Goal: Information Seeking & Learning: Find specific fact

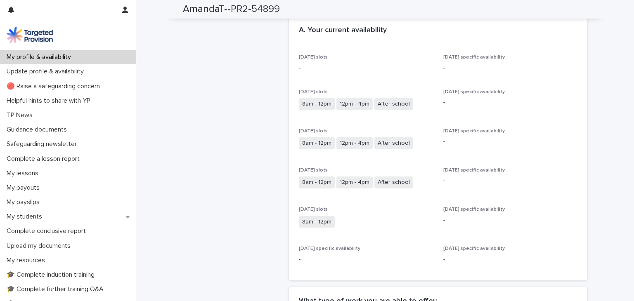
scroll to position [191, 0]
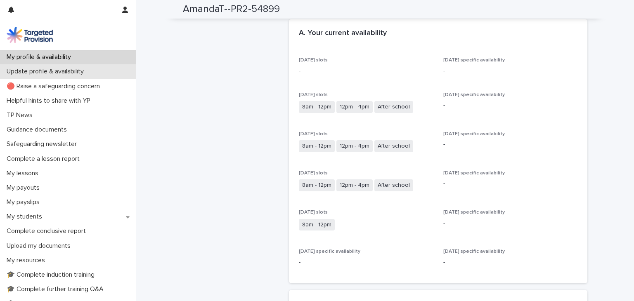
click at [68, 72] on p "Update profile & availability" at bounding box center [46, 72] width 87 height 8
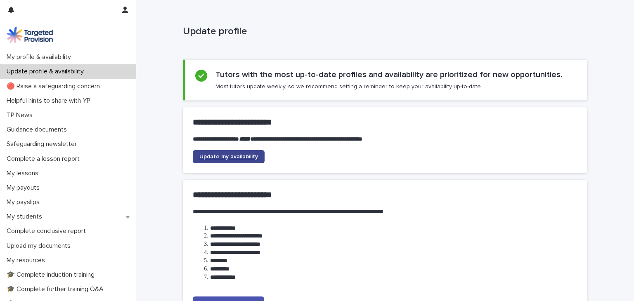
click at [215, 154] on span "Update my availability" at bounding box center [228, 157] width 59 height 6
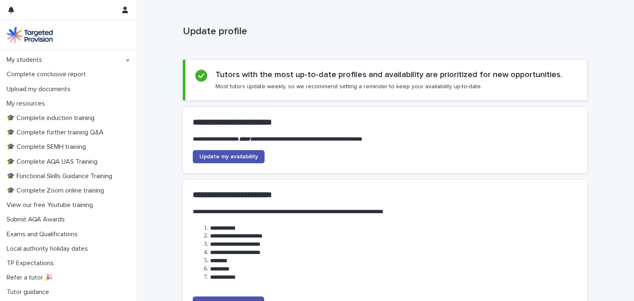
scroll to position [160, 0]
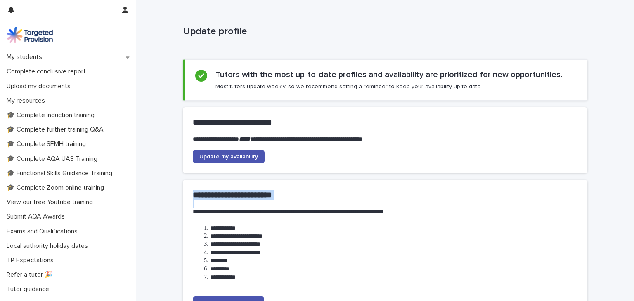
drag, startPoint x: 142, startPoint y: 210, endPoint x: 143, endPoint y: 177, distance: 32.6
click at [143, 177] on div "**********" at bounding box center [385, 184] width 498 height 368
click at [71, 246] on p "Local authority holiday dates" at bounding box center [48, 246] width 91 height 8
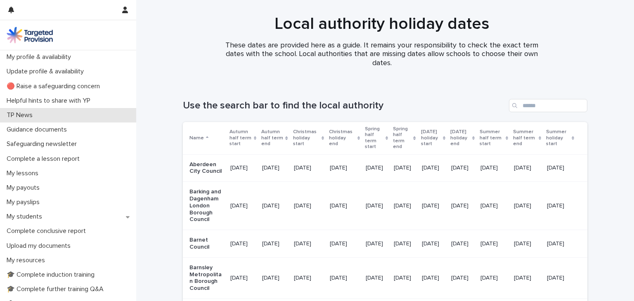
click at [22, 118] on p "TP News" at bounding box center [21, 115] width 36 height 8
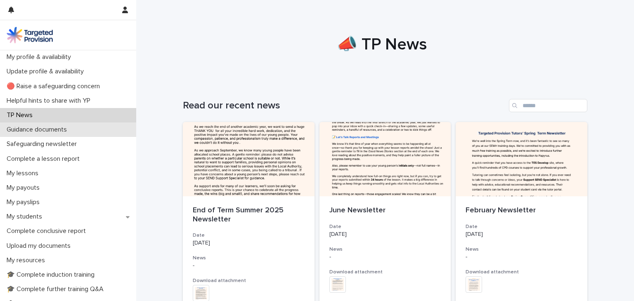
click at [50, 132] on p "Guidance documents" at bounding box center [38, 130] width 70 height 8
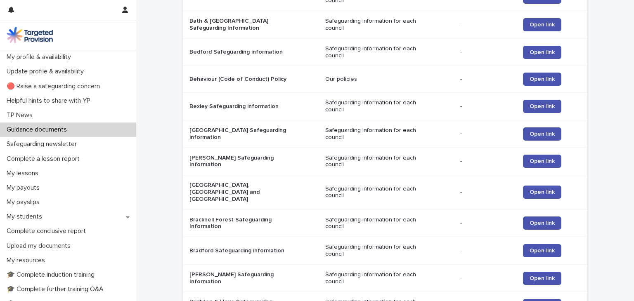
scroll to position [167, 0]
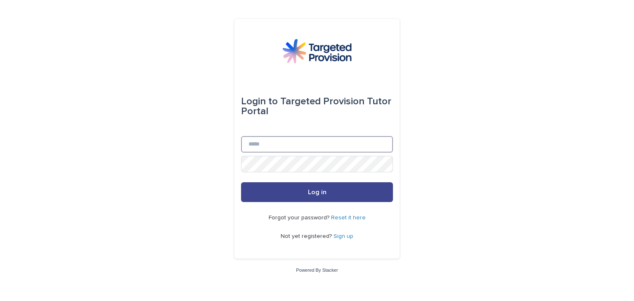
type input "**********"
click at [320, 189] on span "Log in" at bounding box center [317, 192] width 19 height 7
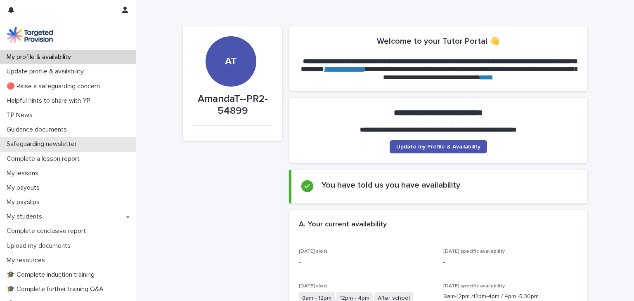
click at [41, 144] on p "Safeguarding newsletter" at bounding box center [43, 144] width 80 height 8
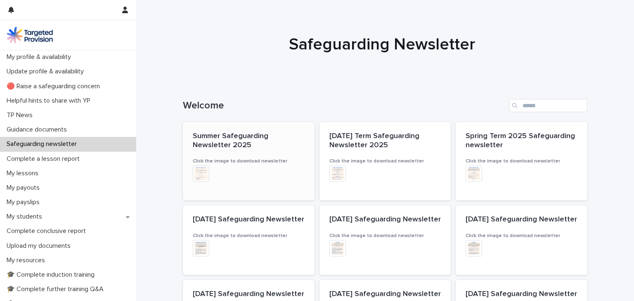
click at [238, 139] on span "Summer Safeguarding Newsletter 2025" at bounding box center [232, 140] width 78 height 17
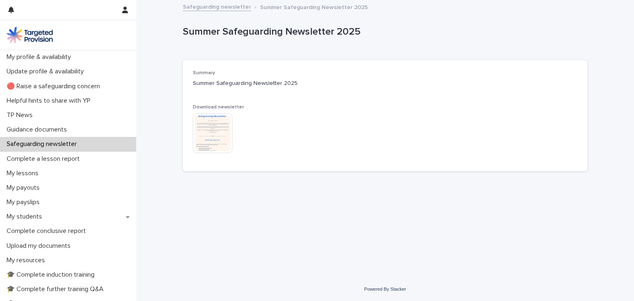
click at [212, 130] on img at bounding box center [213, 133] width 40 height 40
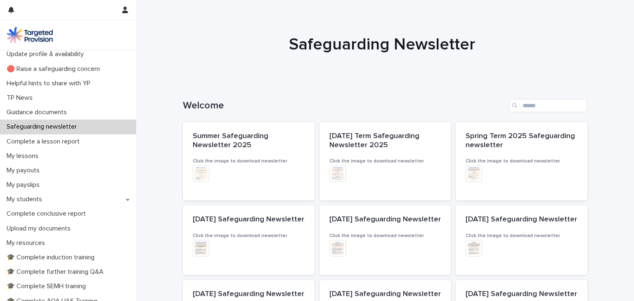
scroll to position [10, 0]
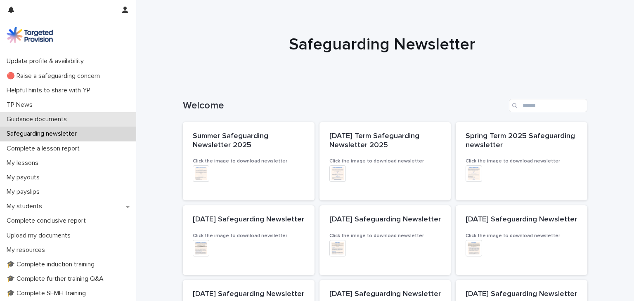
click at [41, 119] on p "Guidance documents" at bounding box center [38, 120] width 70 height 8
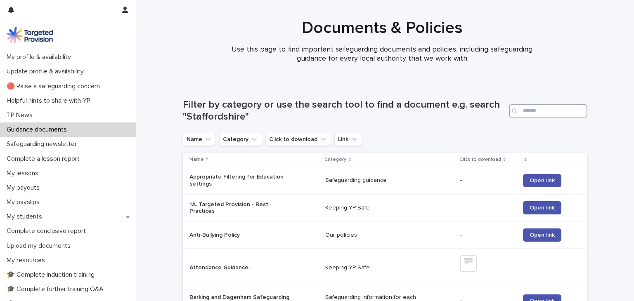
click at [548, 111] on input "Search" at bounding box center [548, 110] width 78 height 13
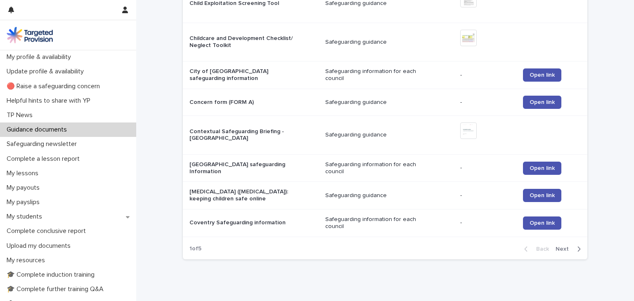
scroll to position [799, 0]
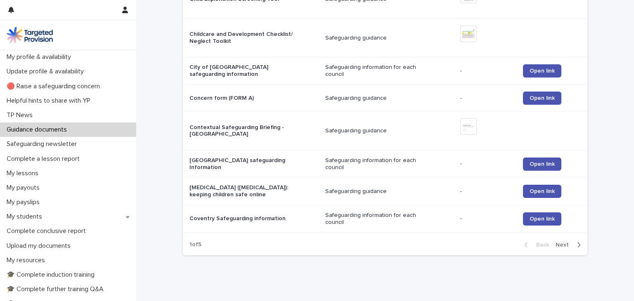
click at [558, 242] on span "Next" at bounding box center [564, 245] width 18 height 6
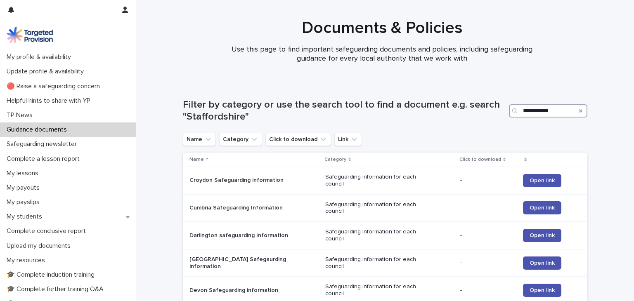
click at [558, 113] on input "**********" at bounding box center [548, 110] width 78 height 13
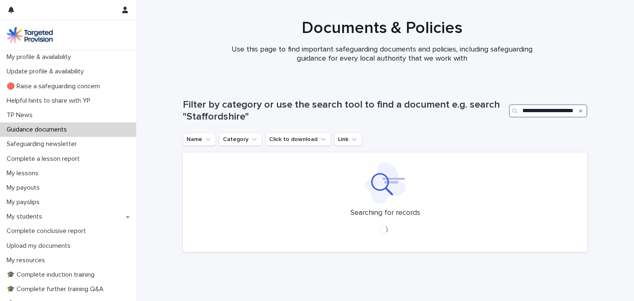
scroll to position [0, 25]
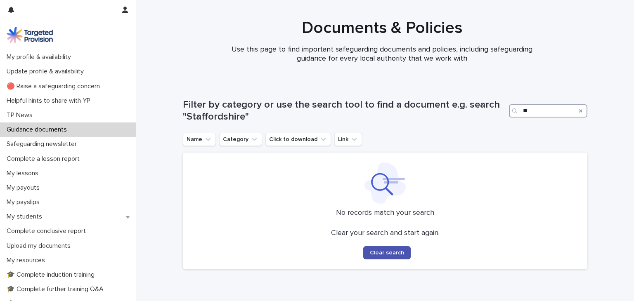
type input "*"
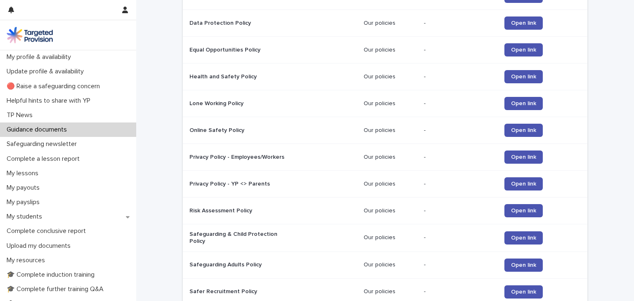
scroll to position [285, 0]
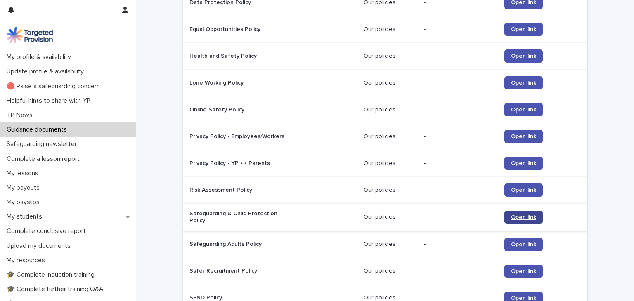
type input "******"
click at [520, 215] on span "Open link" at bounding box center [523, 218] width 25 height 6
